Goal: Find contact information: Find contact information

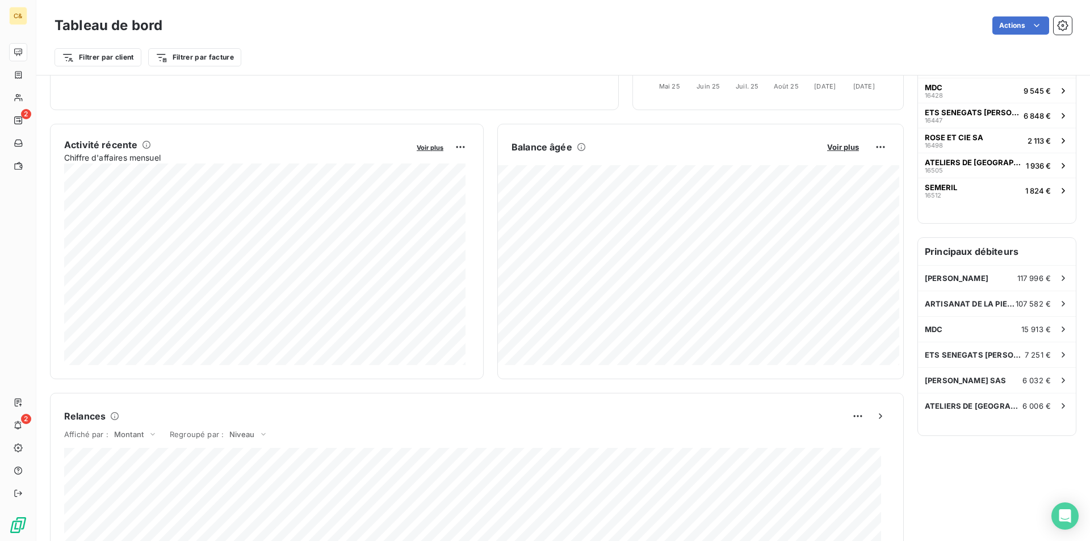
scroll to position [341, 0]
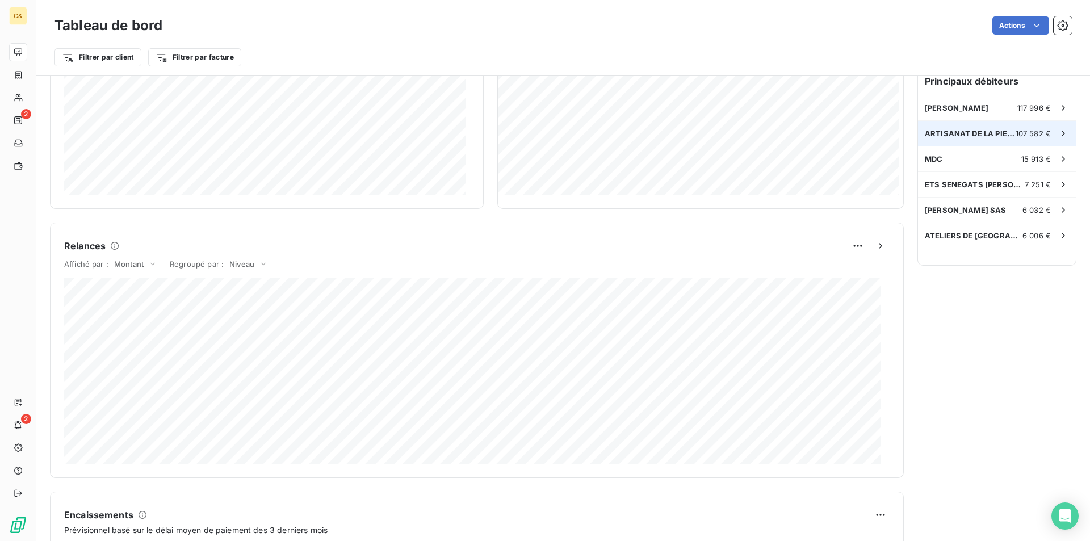
click at [954, 134] on span "ARTISANAT DE LA PIERRE" at bounding box center [970, 133] width 91 height 9
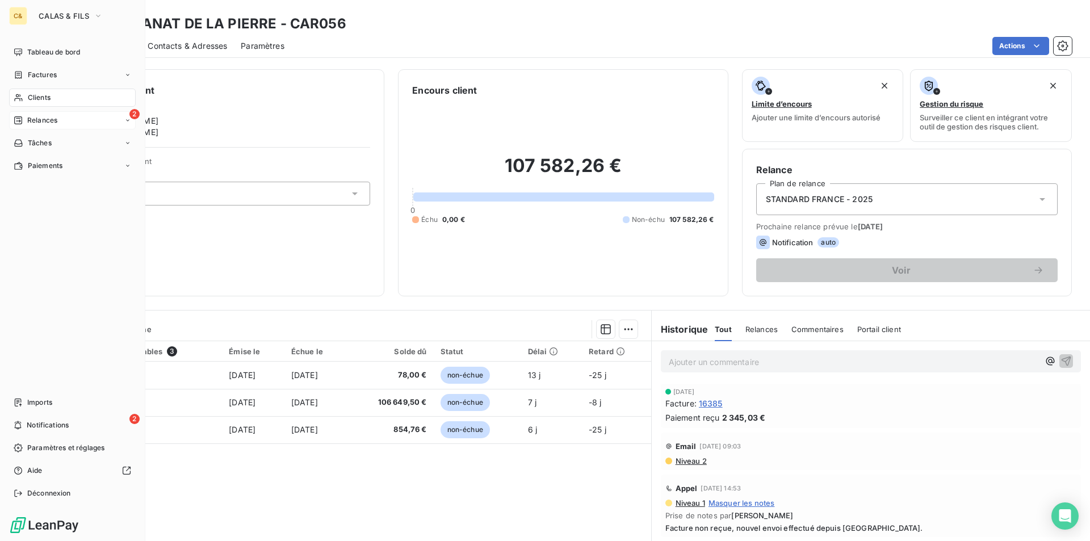
click at [39, 125] on div "2 Relances" at bounding box center [72, 120] width 127 height 18
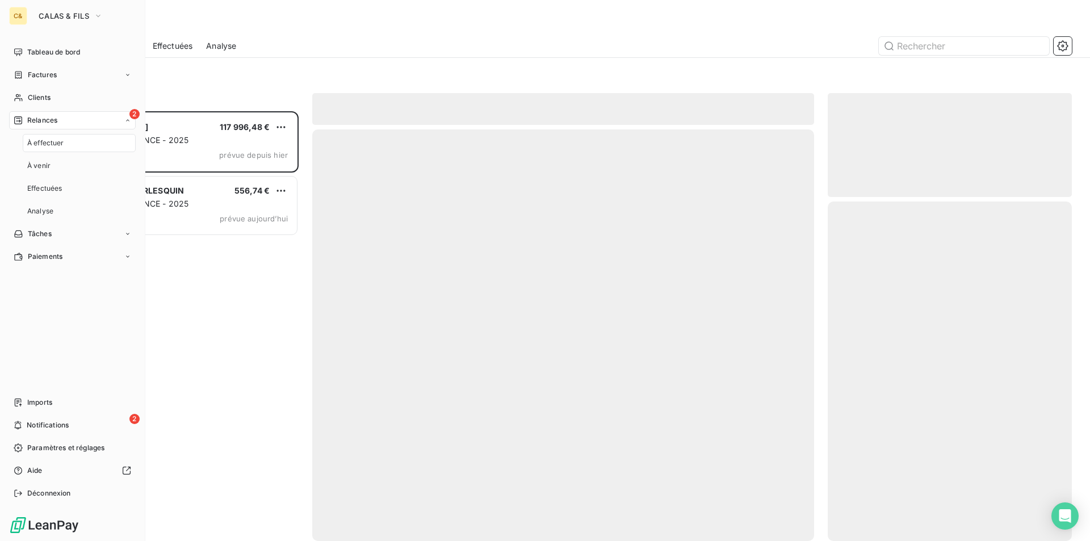
scroll to position [421, 236]
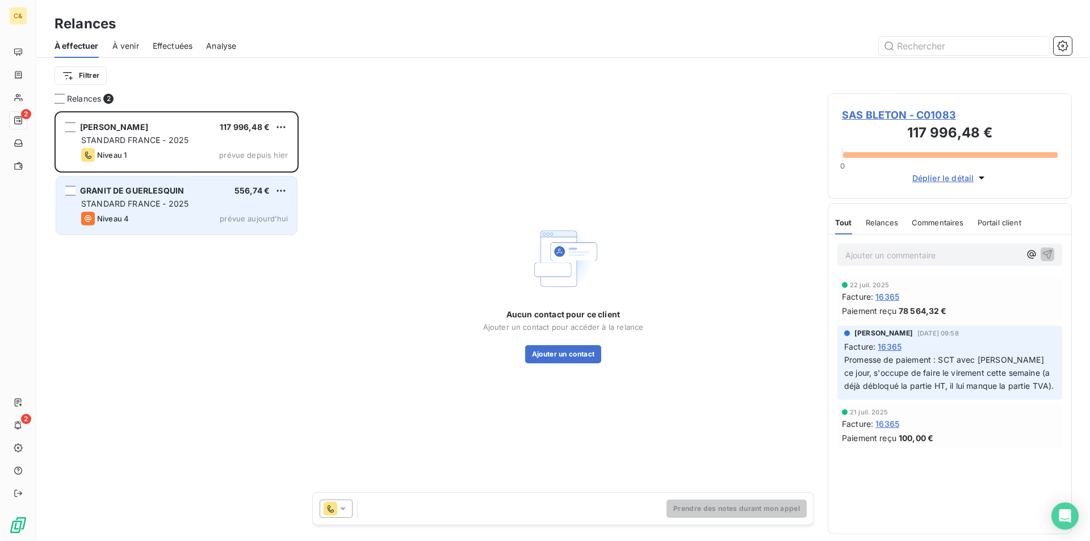
click at [165, 203] on span "STANDARD FRANCE - 2025" at bounding box center [134, 204] width 107 height 10
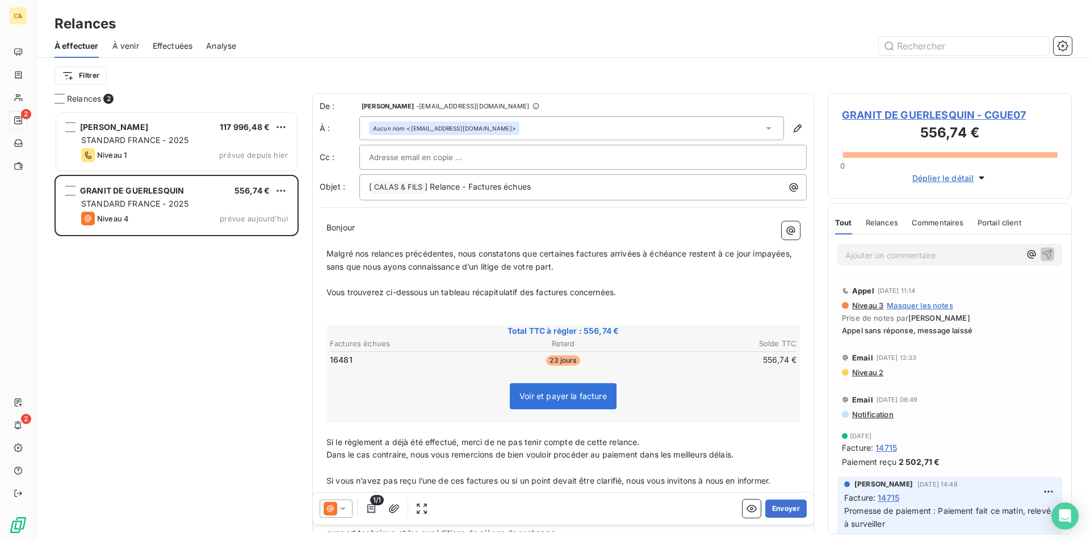
click at [919, 114] on span "GRANIT DE GUERLESQUIN - CGUE07" at bounding box center [950, 114] width 216 height 15
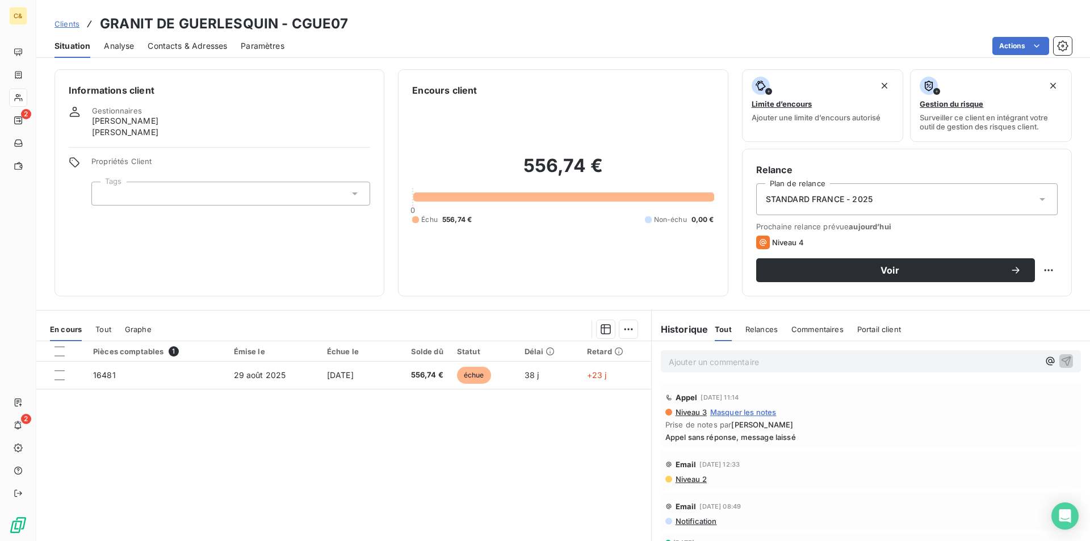
click at [198, 44] on span "Contacts & Adresses" at bounding box center [187, 45] width 79 height 11
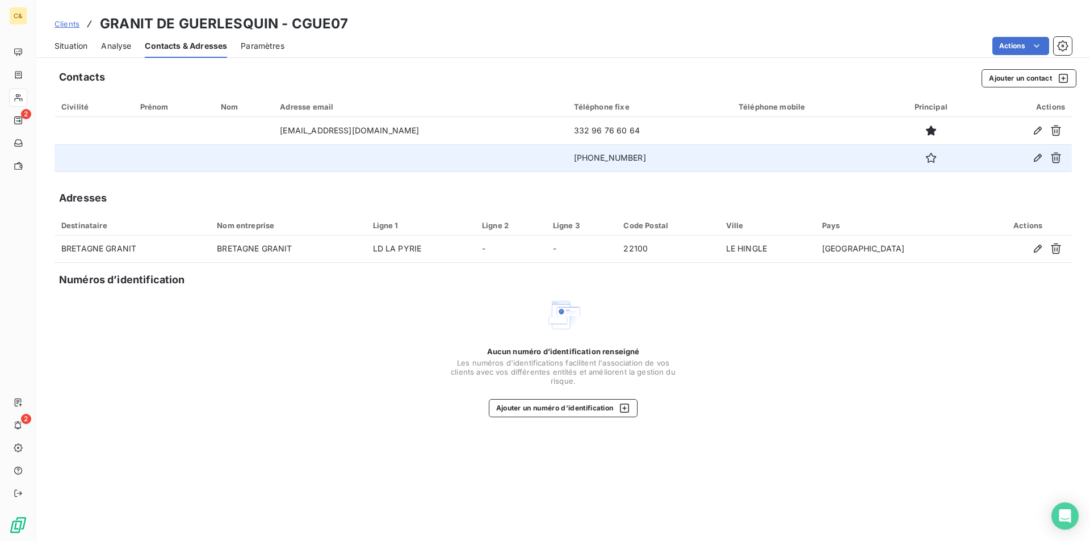
drag, startPoint x: 635, startPoint y: 157, endPoint x: 545, endPoint y: 157, distance: 89.7
click at [567, 157] on td "[PHONE_NUMBER]" at bounding box center [649, 157] width 165 height 27
copy td "[PHONE_NUMBER]"
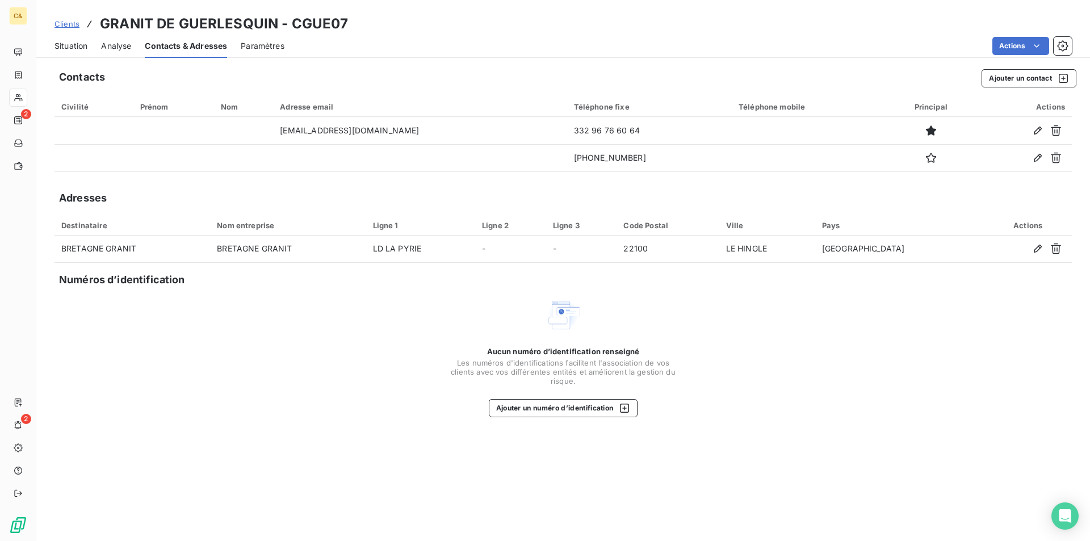
click at [75, 44] on span "Situation" at bounding box center [70, 45] width 33 height 11
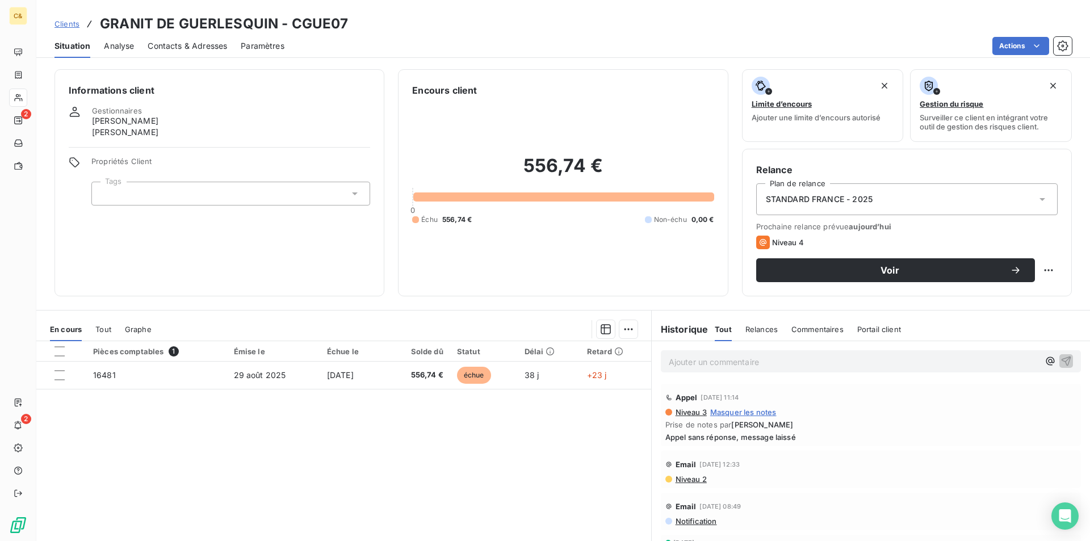
click at [465, 417] on div "Pièces comptables 1 Émise le Échue le Solde dû Statut Délai Retard 16481 [DATE]…" at bounding box center [343, 450] width 615 height 219
